Goal: Navigation & Orientation: Find specific page/section

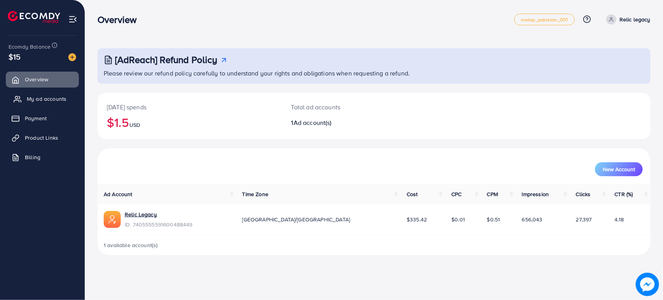
click at [66, 98] on link "My ad accounts" at bounding box center [42, 99] width 73 height 16
